Goal: Task Accomplishment & Management: Complete application form

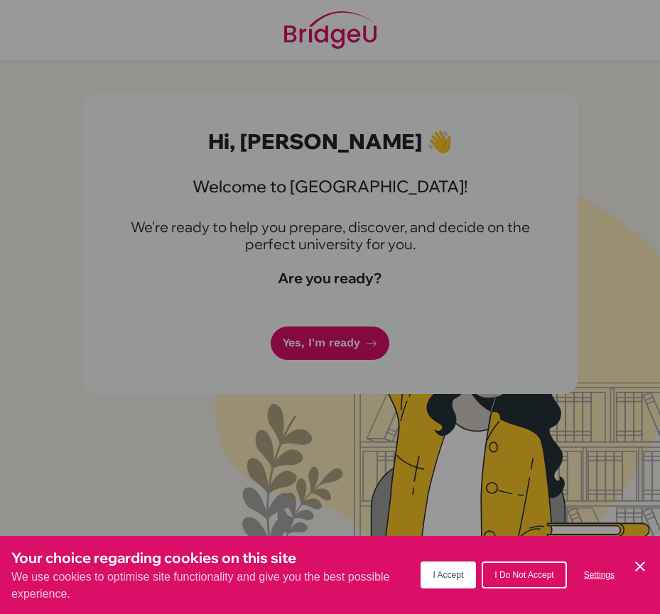
click at [444, 575] on span "I Accept" at bounding box center [448, 575] width 31 height 10
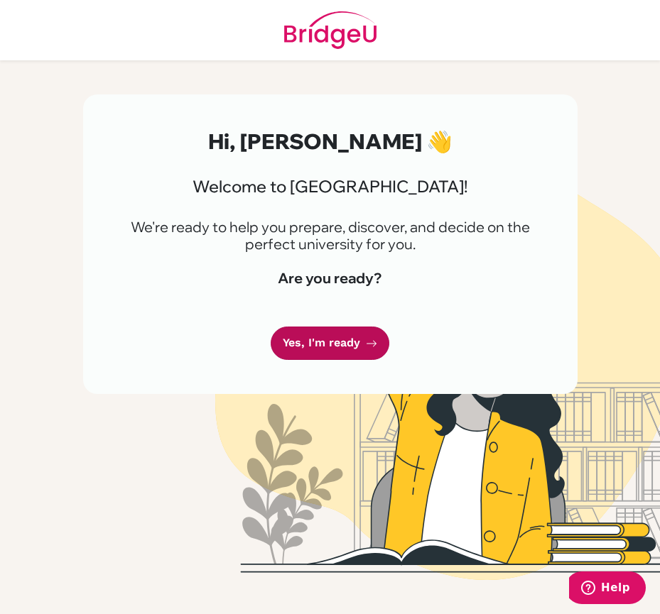
click at [338, 365] on div "Hi, [PERSON_NAME] 👋 Welcome to [GEOGRAPHIC_DATA]! We're ready to help you prepa…" at bounding box center [330, 244] width 494 height 300
click at [338, 350] on link "Yes, I'm ready" at bounding box center [330, 343] width 119 height 33
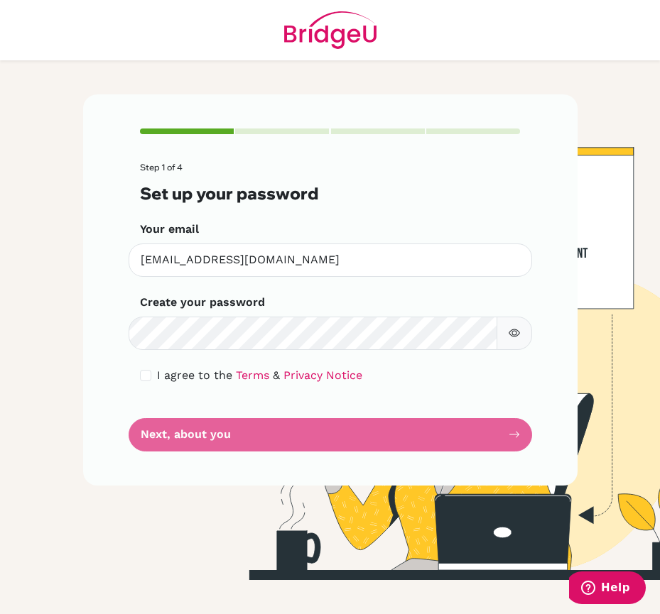
click at [136, 374] on div "Step 1 of 4 Set up your password Your email [EMAIL_ADDRESS][DOMAIN_NAME] Invali…" at bounding box center [330, 289] width 494 height 391
click at [143, 374] on input "checkbox" at bounding box center [145, 375] width 11 height 11
checkbox input "true"
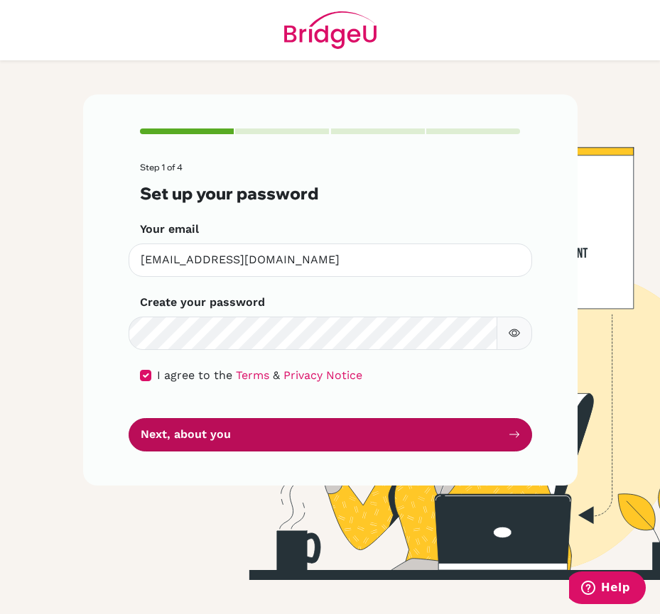
click at [166, 421] on button "Next, about you" at bounding box center [330, 434] width 403 height 33
